Goal: Ask a question

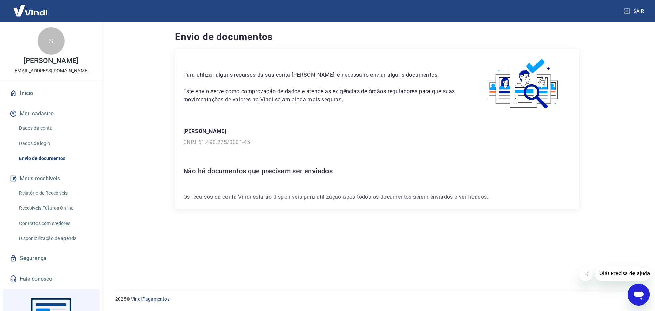
click at [642, 300] on icon "Abrir janela de mensagens" at bounding box center [638, 294] width 12 height 12
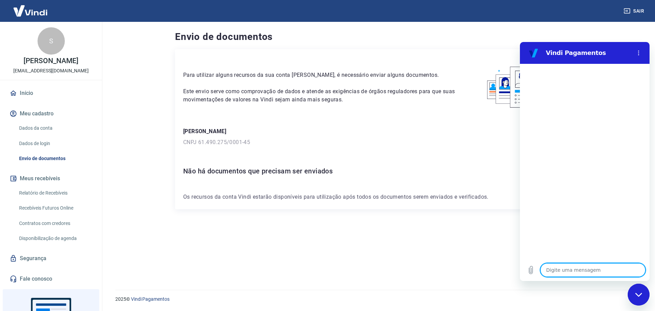
click at [573, 265] on textarea at bounding box center [592, 270] width 105 height 14
type textarea "x"
type textarea "O"
type textarea "x"
type textarea "Ol"
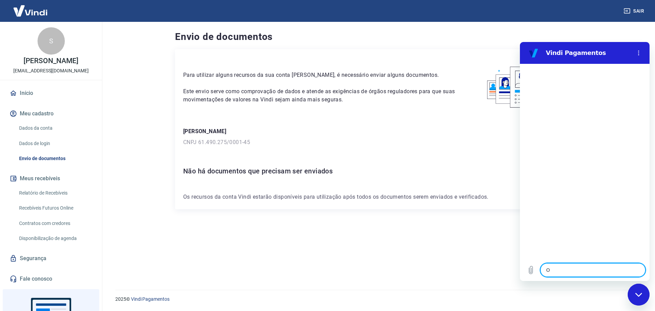
type textarea "x"
type textarea "Olá"
type textarea "x"
type textarea "Olá"
type textarea "x"
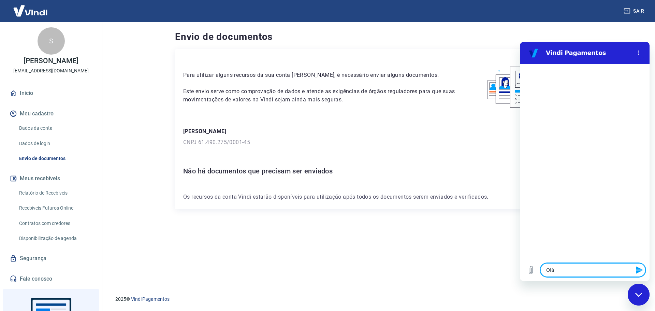
type textarea "Olá"
type textarea "x"
type textarea "Olá,"
type textarea "x"
type textarea "Olá,"
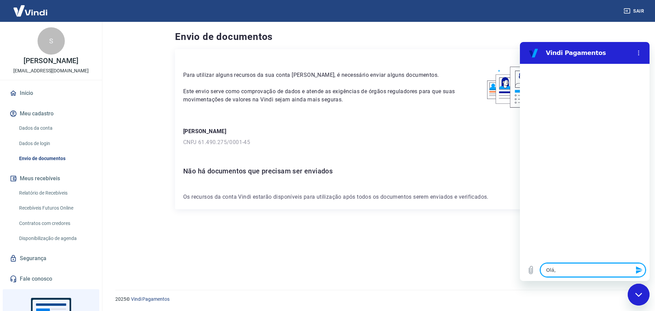
type textarea "x"
type textarea "Olá, m"
type textarea "x"
type textarea "Olá, me"
type textarea "x"
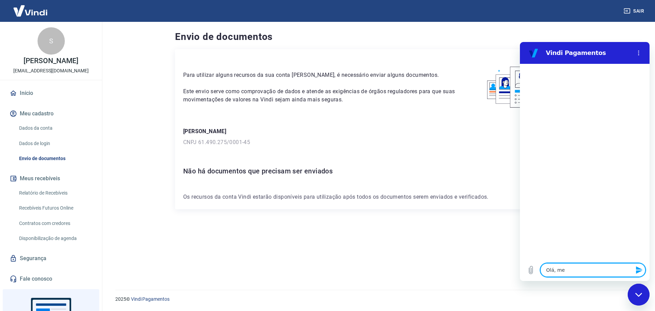
type textarea "Olá, meu"
type textarea "x"
type textarea "Olá, meu"
type textarea "x"
type textarea "Olá, meu t"
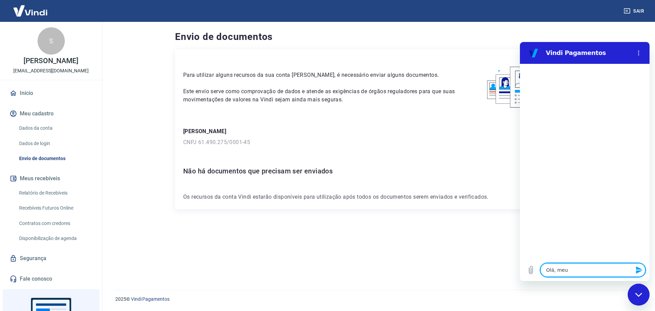
type textarea "x"
type textarea "Olá, meu to"
type textarea "x"
type textarea "Olá, meu tok"
type textarea "x"
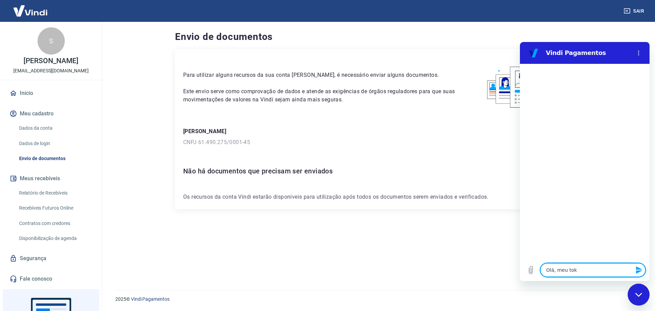
type textarea "Olá, meu toke"
type textarea "x"
type textarea "Olá, meu token"
type textarea "x"
type textarea "Olá, meu token"
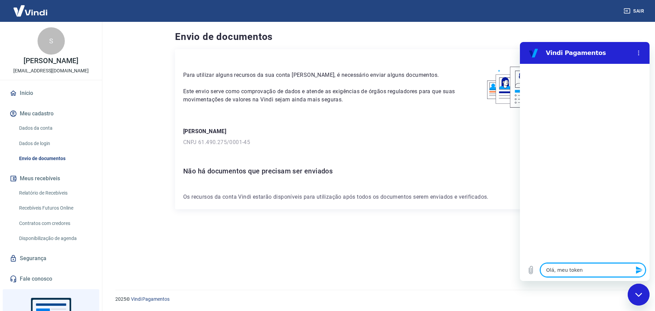
type textarea "x"
type textarea "Olá, meu token s"
type textarea "x"
type textarea "Olá, meu token se"
type textarea "x"
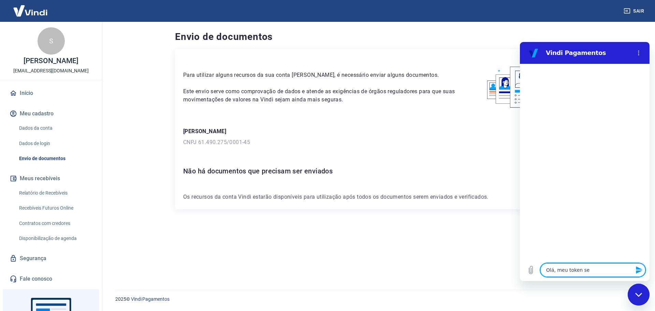
type textarea "Olá, meu token se"
type textarea "x"
type textarea "Olá, meu token se e"
type textarea "x"
type textarea "Olá, meu token se en"
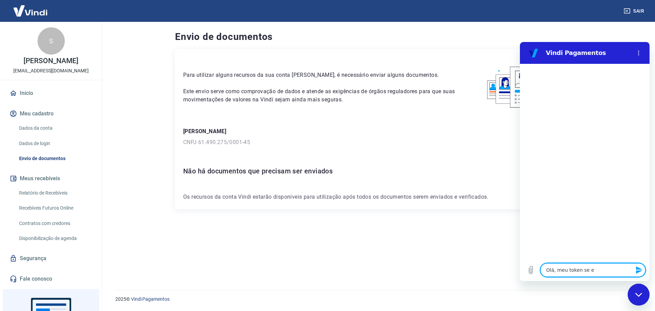
type textarea "x"
type textarea "Olá, meu token se enc"
type textarea "x"
type textarea "Olá, meu token se enco"
type textarea "x"
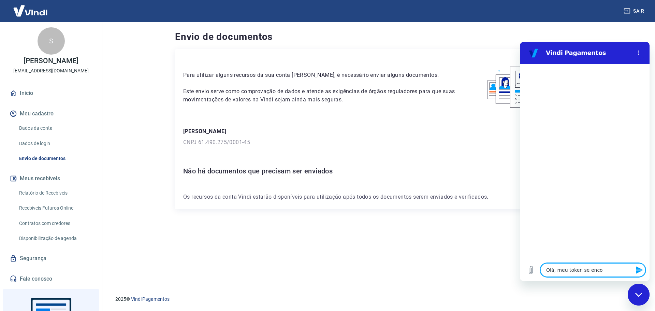
type textarea "Olá, meu token se encon"
type textarea "x"
type textarea "Olá, meu token se encont"
type textarea "x"
type textarea "Olá, meu token se encontr"
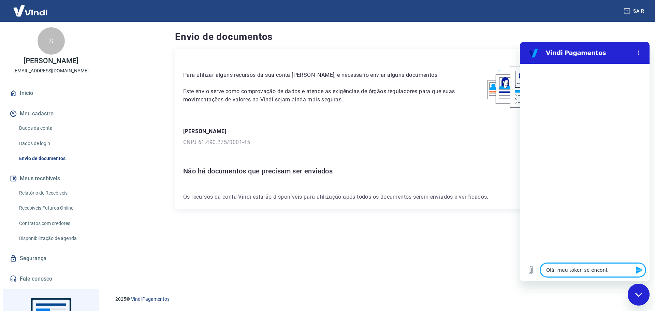
type textarea "x"
type textarea "Olá, meu token se encontra"
type textarea "x"
type textarea "Olá, meu token se encontra"
type textarea "x"
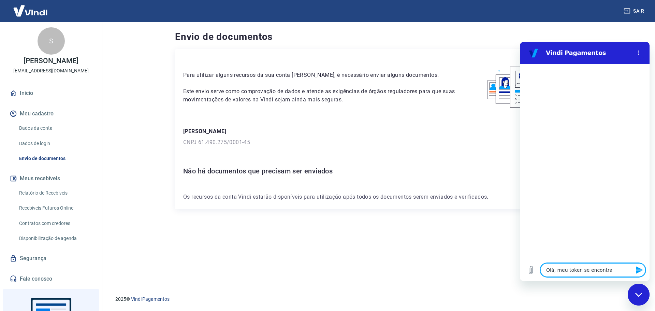
type textarea "Olá, meu token se encontra i"
type textarea "x"
type textarea "Olá, meu token se encontra in"
type textarea "x"
type textarea "Olá, meu token se encontra ind"
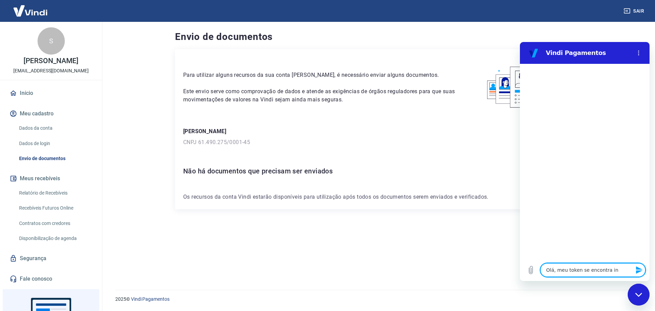
type textarea "x"
type textarea "Olá, meu token se encontra indi"
type textarea "x"
type textarea "Olá, meu token se encontra indip"
type textarea "x"
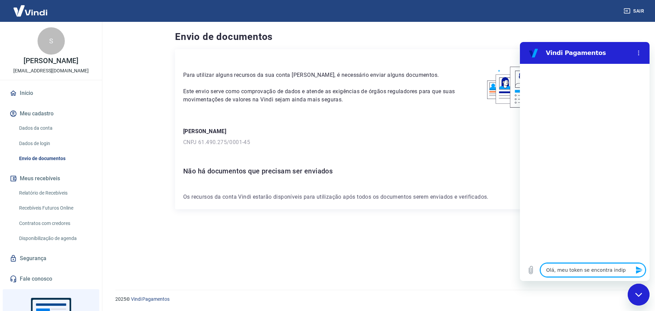
type textarea "Olá, meu token se encontra indipo"
type textarea "x"
type textarea "Olá, meu token se encontra indipon"
type textarea "x"
type textarea "Olá, meu token se encontra indiponi"
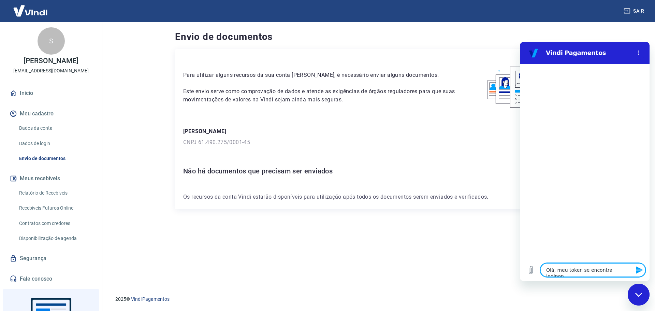
type textarea "x"
type textarea "Olá, meu token se encontra indiponiv"
type textarea "x"
type textarea "Olá, meu token se encontra indiponive"
type textarea "x"
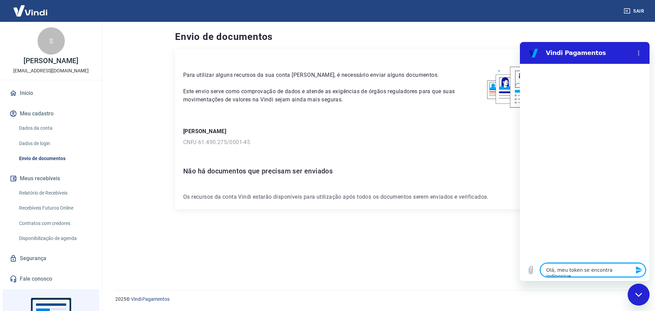
type textarea "Olá, meu token se encontra indiponivel"
type textarea "x"
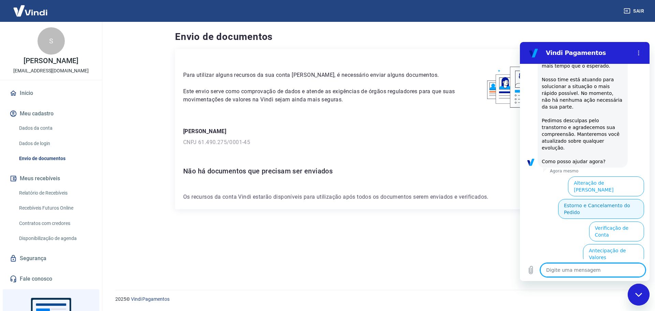
scroll to position [136, 0]
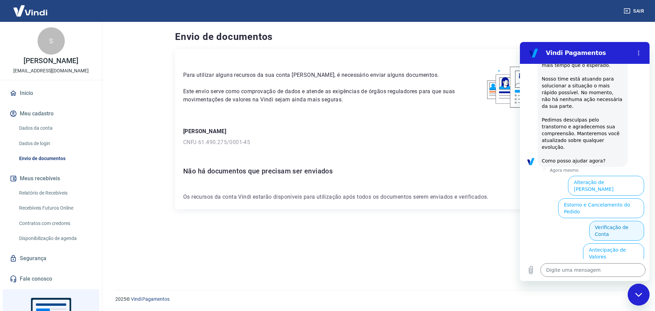
click at [617, 221] on button "Verificação de Conta" at bounding box center [616, 231] width 55 height 20
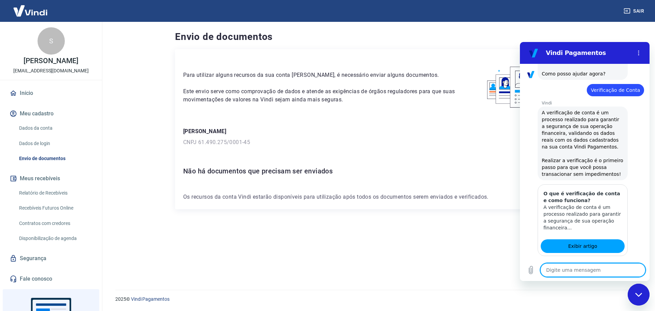
scroll to position [240, 0]
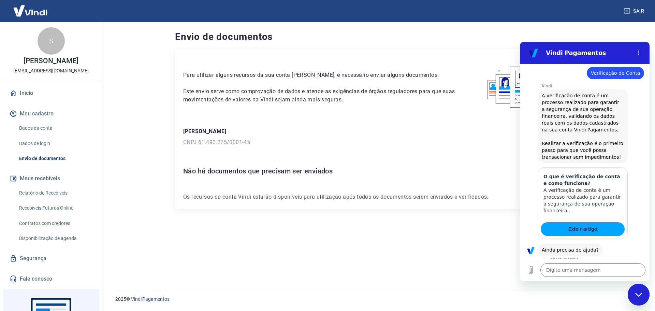
drag, startPoint x: 603, startPoint y: 250, endPoint x: 588, endPoint y: 159, distance: 92.2
click at [592, 163] on div "16:43 diz: Olá, meu token se encontra indiponivel Enviado · Agora mesmo [PERSON…" at bounding box center [585, 161] width 130 height 195
click at [604, 265] on button "Sim" at bounding box center [610, 271] width 20 height 13
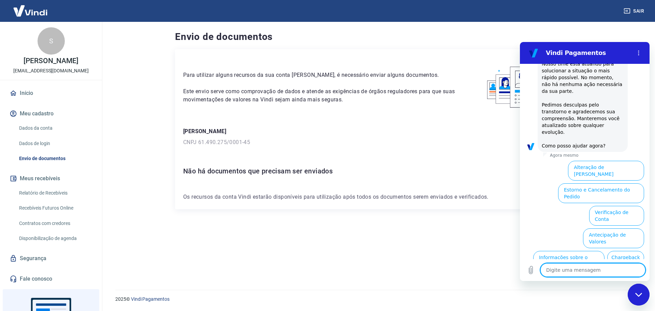
scroll to position [575, 0]
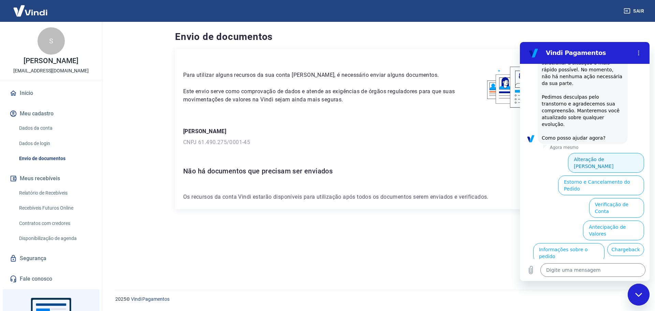
click at [619, 153] on button "Alteração de [PERSON_NAME]" at bounding box center [606, 163] width 76 height 20
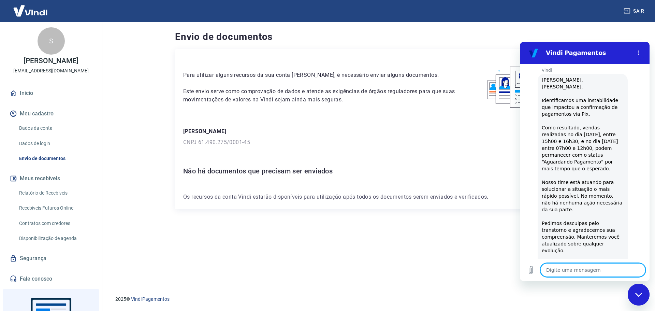
scroll to position [450, 0]
type textarea "x"
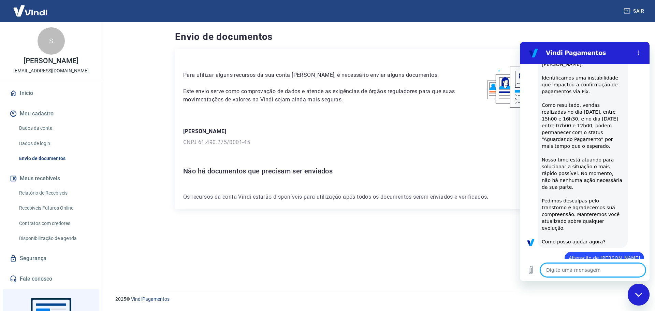
scroll to position [551, 0]
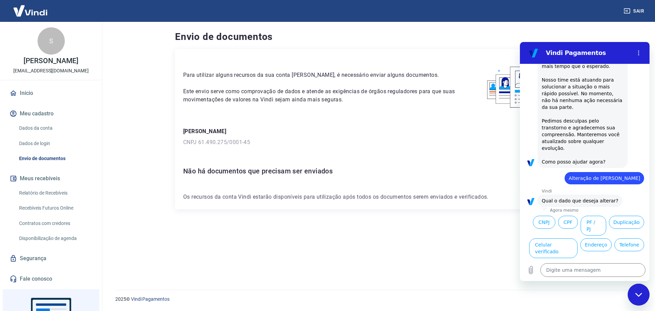
click at [531, 196] on figure at bounding box center [530, 201] width 11 height 11
click at [566, 188] on p "Vindi" at bounding box center [596, 190] width 108 height 5
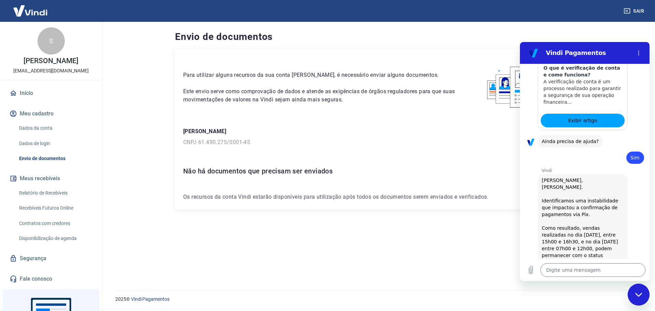
scroll to position [347, 0]
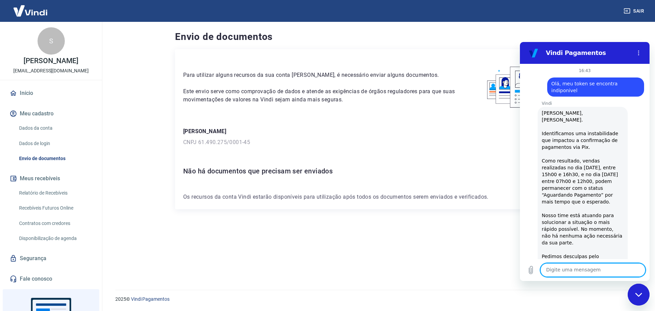
scroll to position [551, 0]
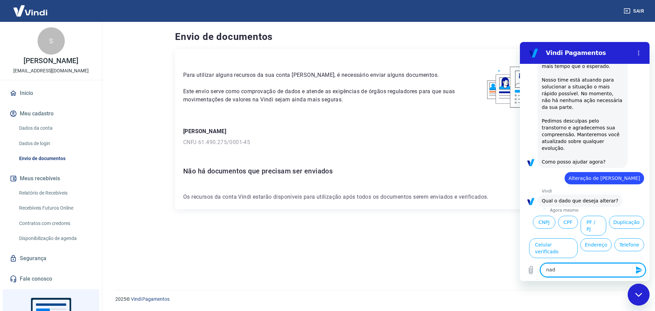
type textarea "nada"
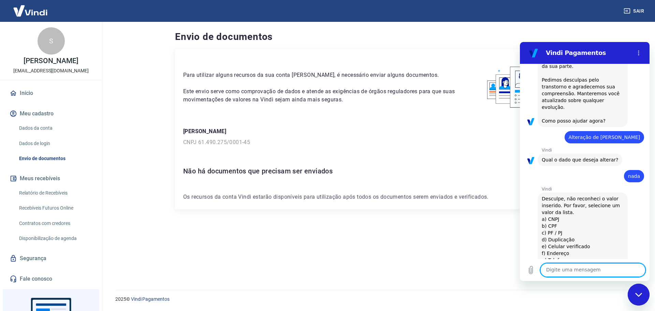
scroll to position [594, 0]
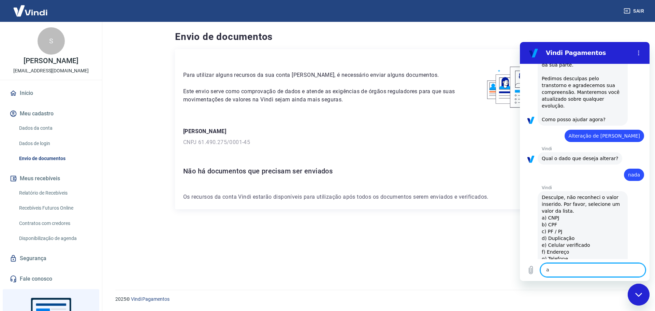
type textarea "as"
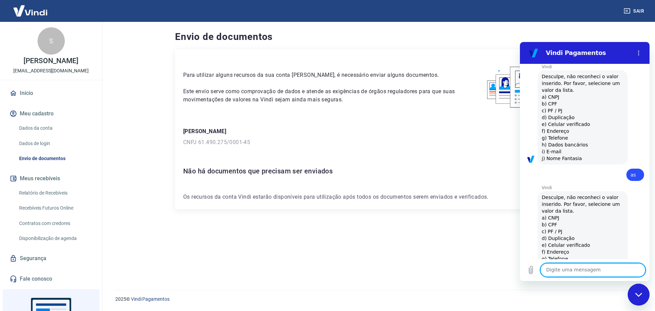
type textarea "a"
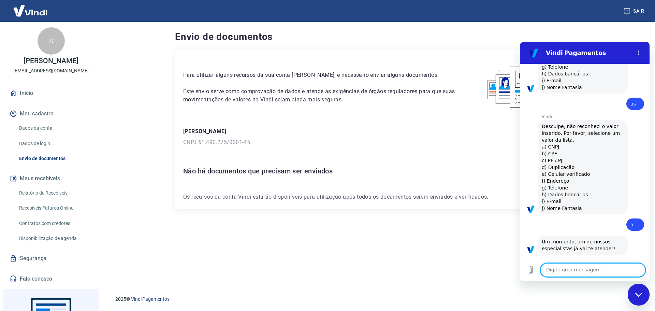
scroll to position [871, 0]
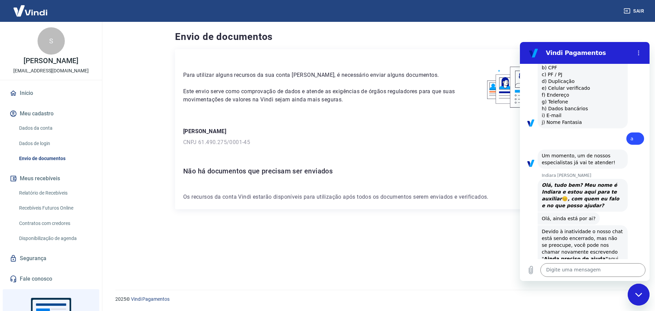
drag, startPoint x: 638, startPoint y: 288, endPoint x: 738, endPoint y: 516, distance: 249.0
click at [638, 288] on div "Fechar janela de mensagens" at bounding box center [638, 294] width 20 height 20
